Goal: Task Accomplishment & Management: Use online tool/utility

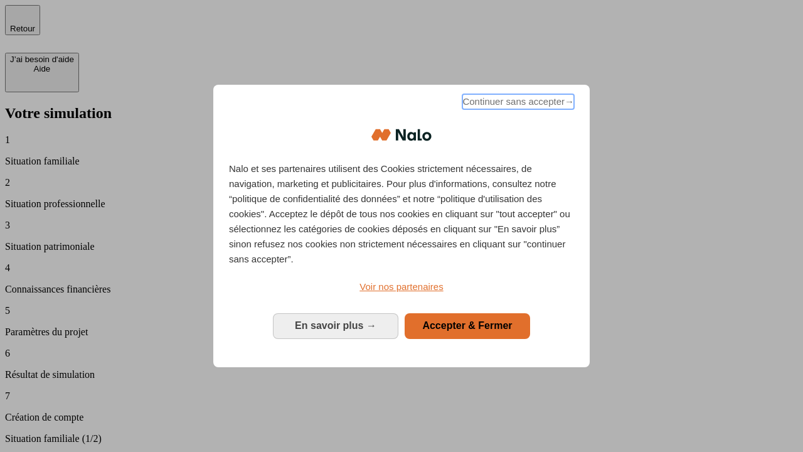
click at [517, 104] on span "Continuer sans accepter →" at bounding box center [518, 101] width 112 height 15
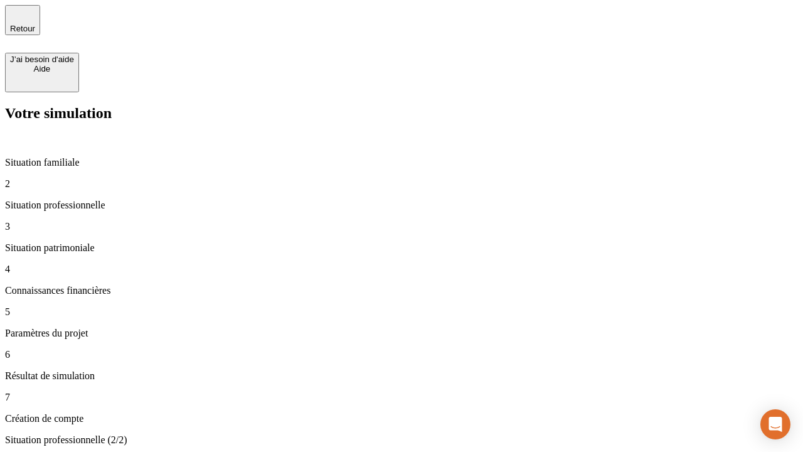
type input "30 000"
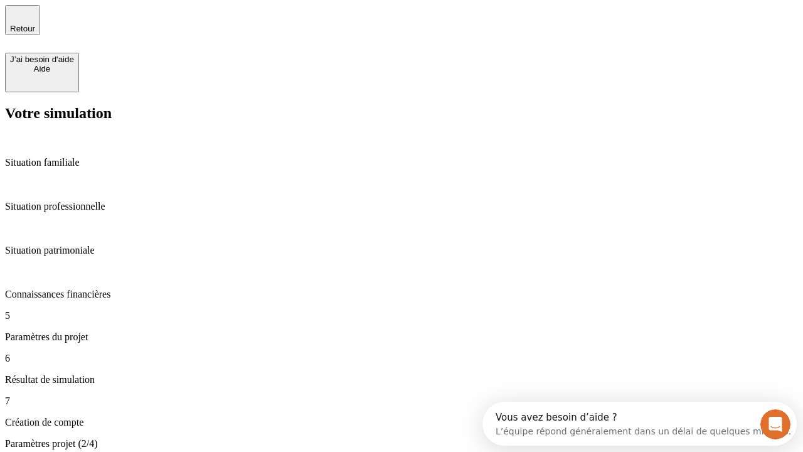
type input "25"
type input "1 000"
type input "640"
